Goal: Task Accomplishment & Management: Manage account settings

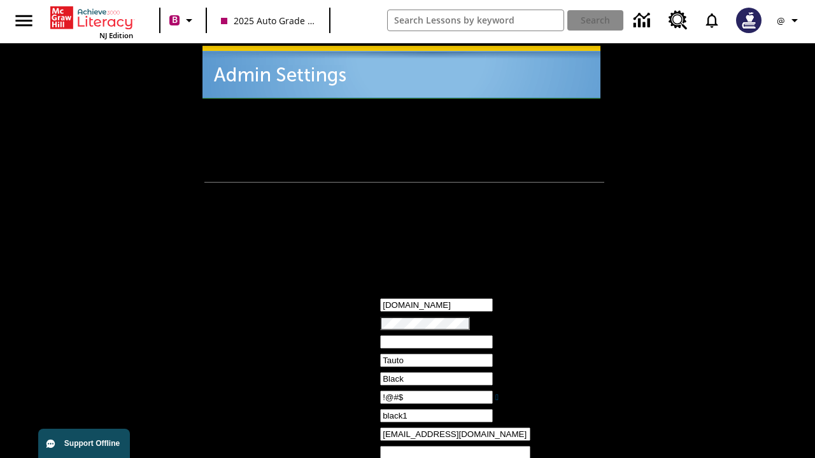
type input "!@#$"
click at [789, 20] on icon "Profile/Settings" at bounding box center [794, 20] width 15 height 15
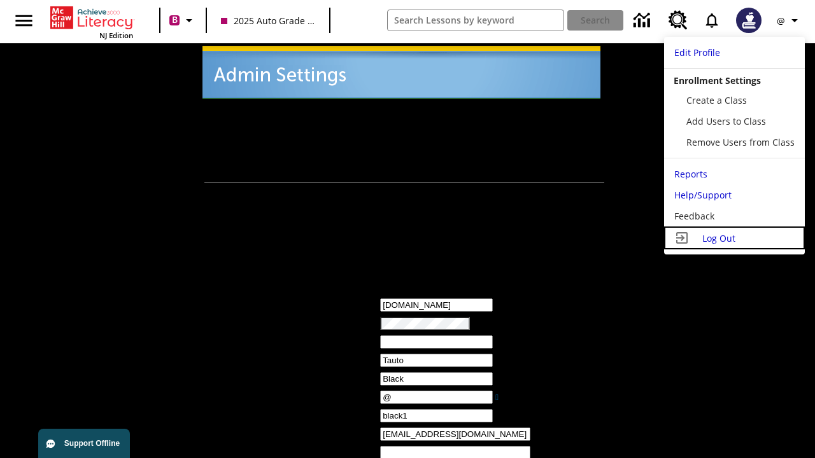
click at [734, 238] on span "Log Out" at bounding box center [718, 238] width 33 height 12
